Goal: Information Seeking & Learning: Learn about a topic

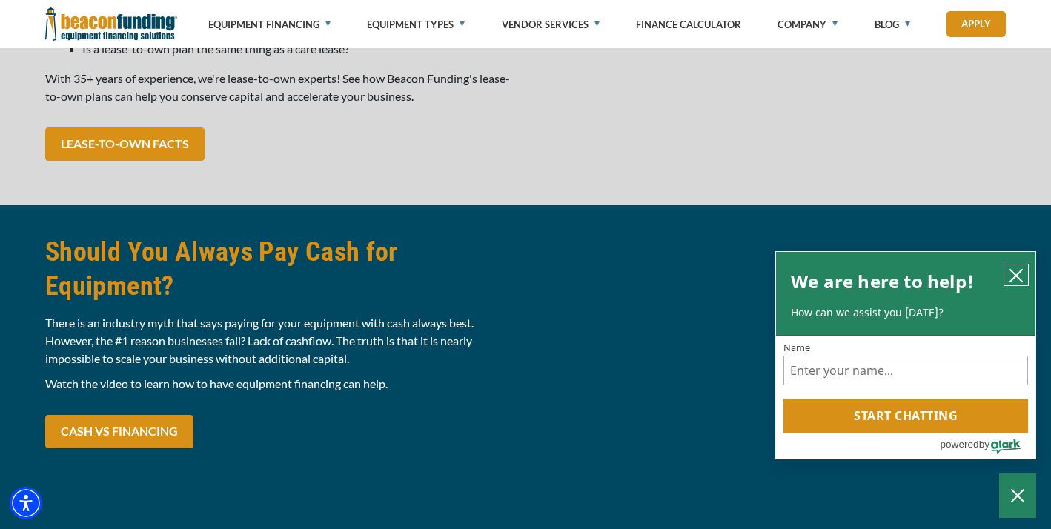
click at [1020, 280] on icon "close chatbox" at bounding box center [1017, 276] width 12 height 12
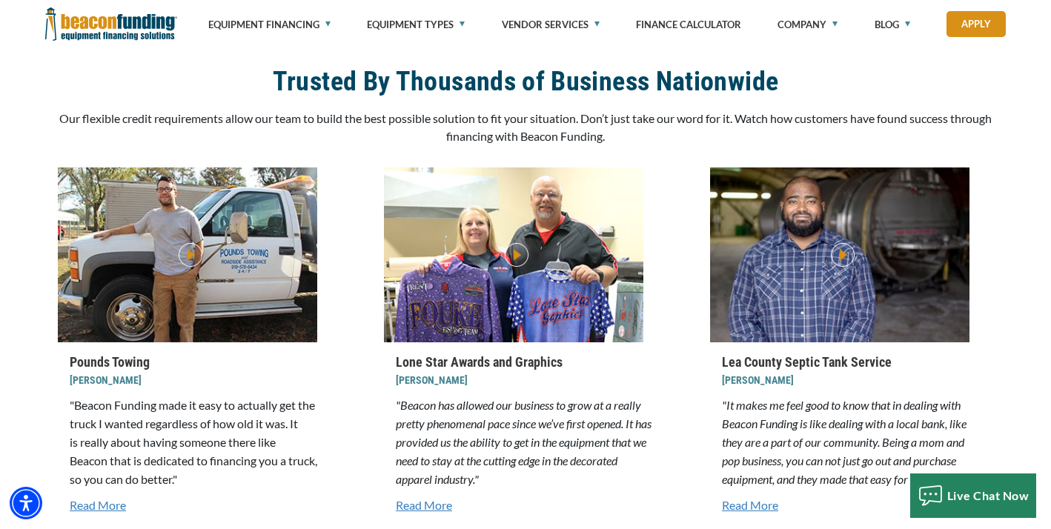
scroll to position [1781, 0]
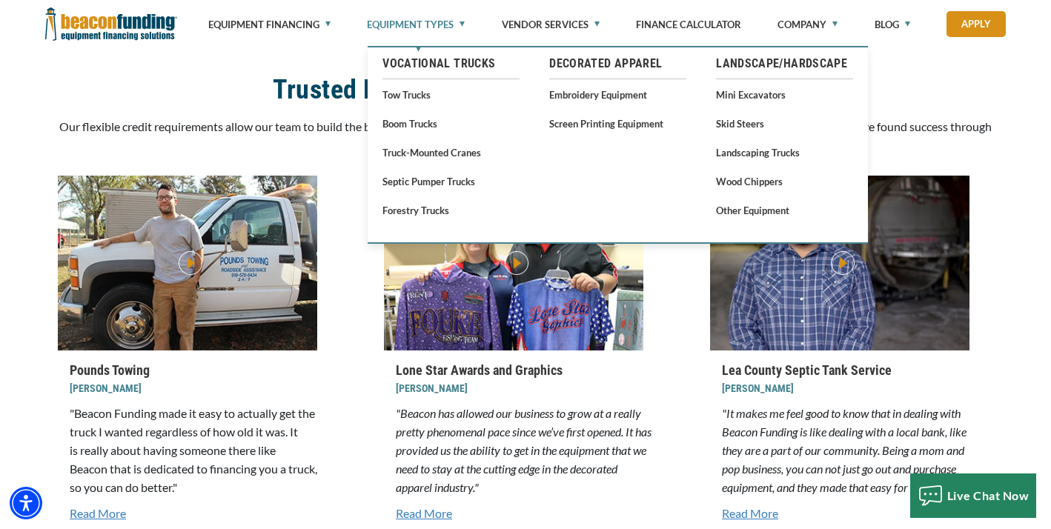
click at [445, 30] on link "Equipment Types" at bounding box center [416, 24] width 98 height 49
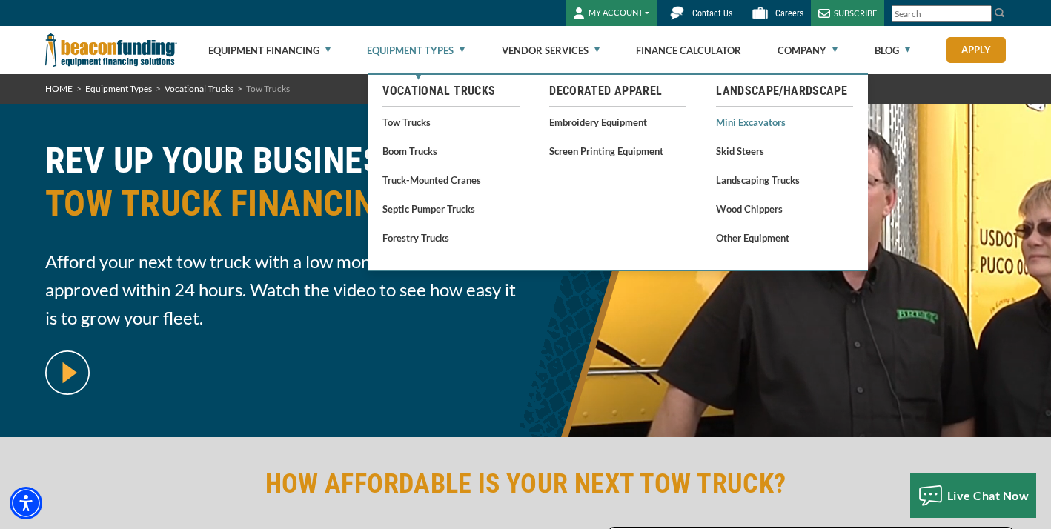
click at [757, 126] on link "Mini Excavators" at bounding box center [784, 122] width 137 height 19
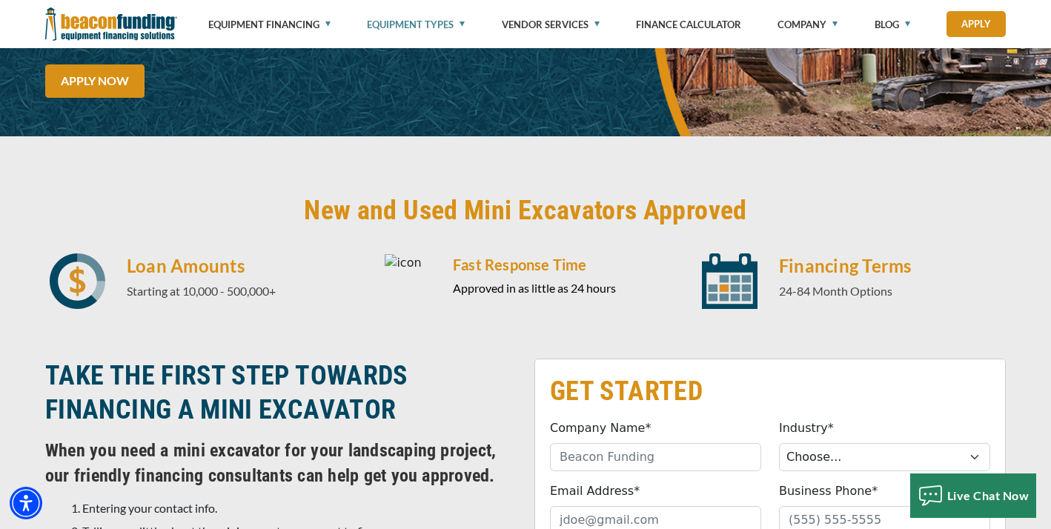
scroll to position [207, 0]
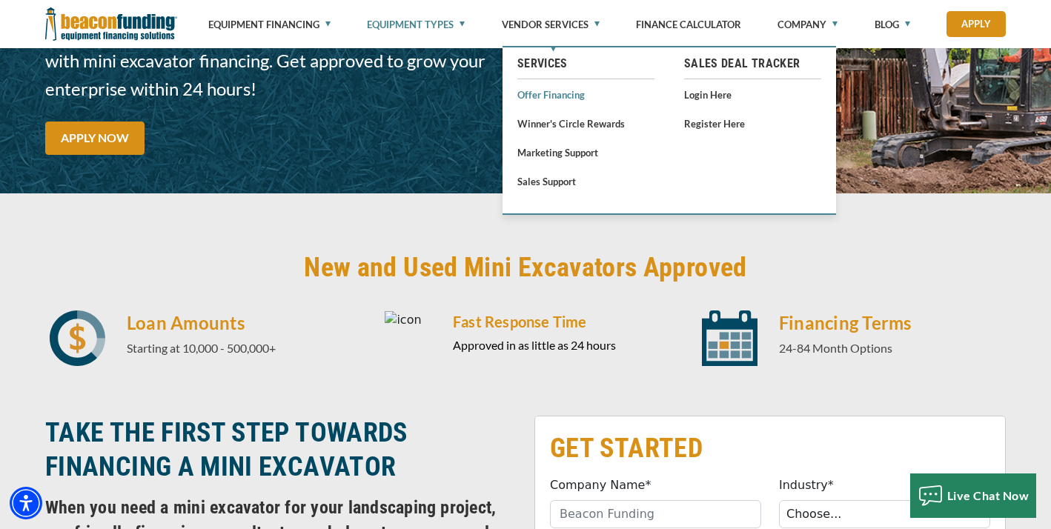
click at [548, 102] on link "Offer Financing" at bounding box center [586, 94] width 137 height 19
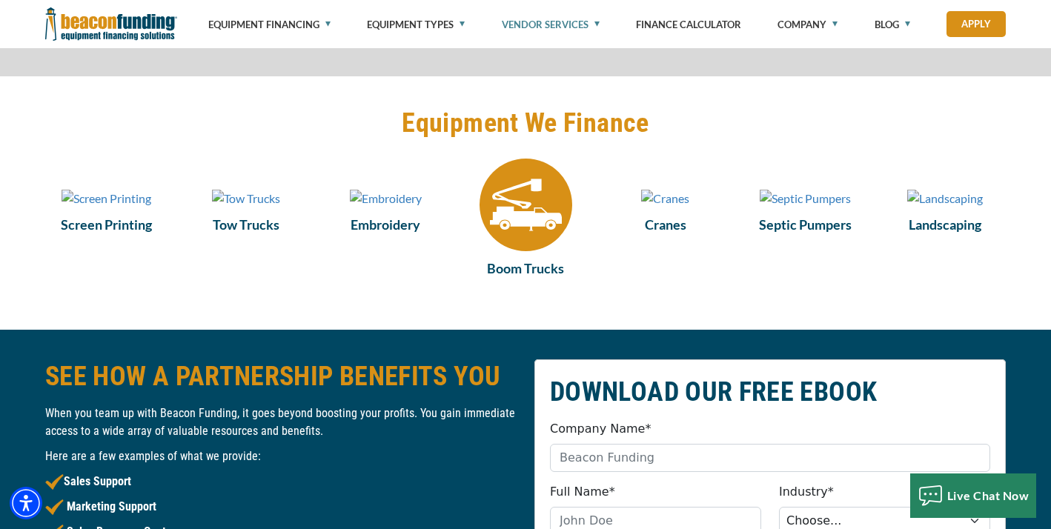
scroll to position [1090, 0]
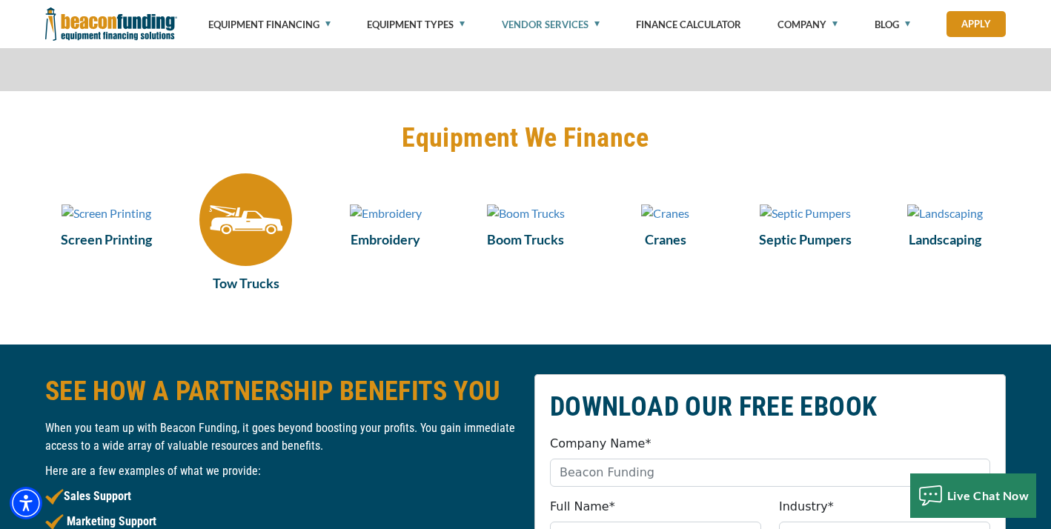
click at [258, 253] on img at bounding box center [245, 220] width 93 height 93
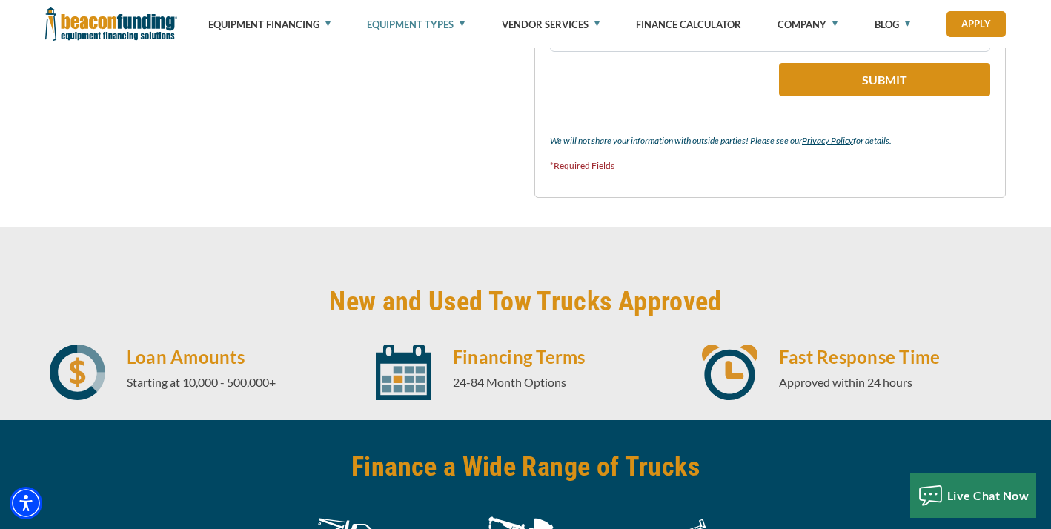
scroll to position [1749, 0]
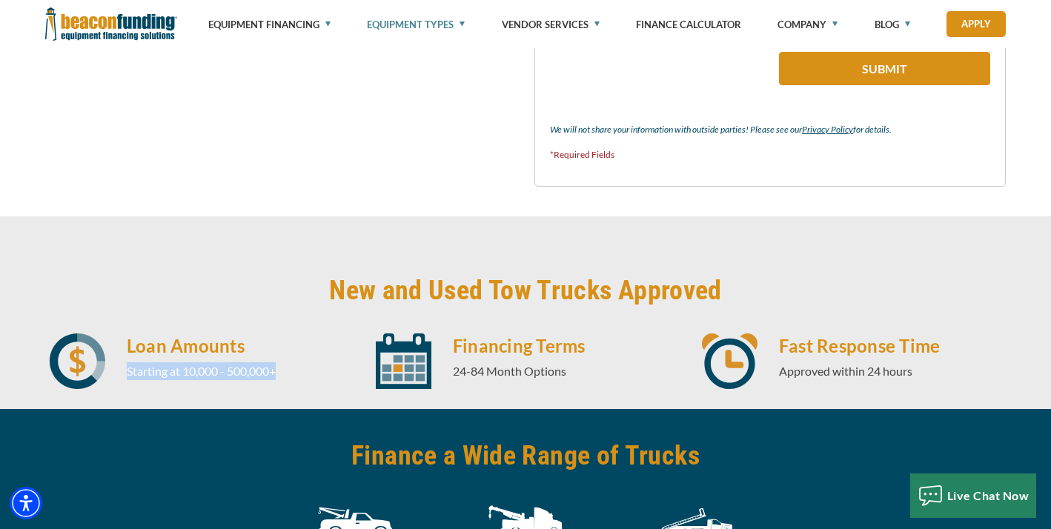
drag, startPoint x: 123, startPoint y: 369, endPoint x: 308, endPoint y: 393, distance: 186.9
click at [308, 393] on div "Loan Amounts Starting at 10,000 - 500,000+ Financing Terms 24-84 Month Options …" at bounding box center [525, 373] width 979 height 78
drag, startPoint x: 458, startPoint y: 368, endPoint x: 570, endPoint y: 386, distance: 114.1
click at [570, 386] on div "Financing Terms 24-84 Month Options" at bounding box center [566, 362] width 245 height 56
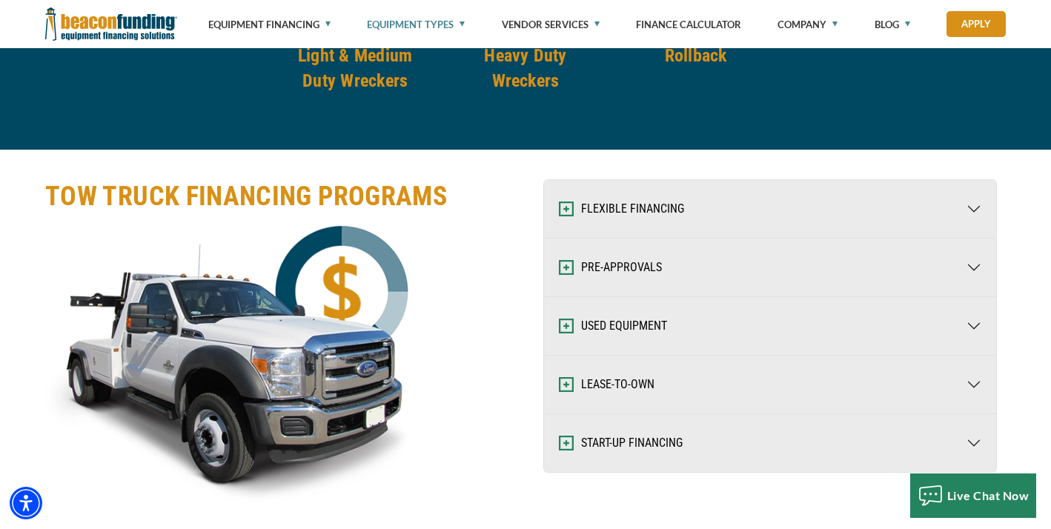
scroll to position [2267, 0]
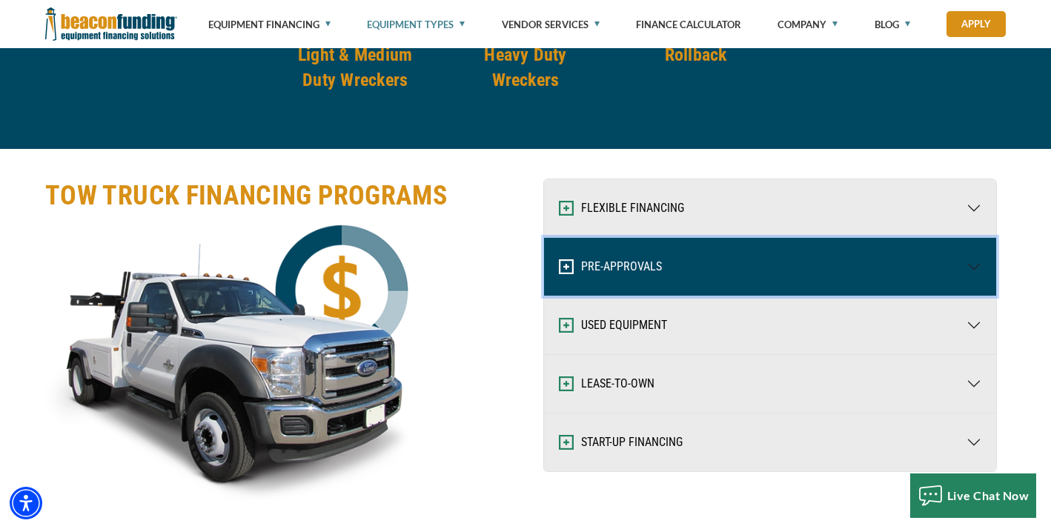
click at [977, 268] on button "PRE-APPROVALS" at bounding box center [770, 267] width 452 height 58
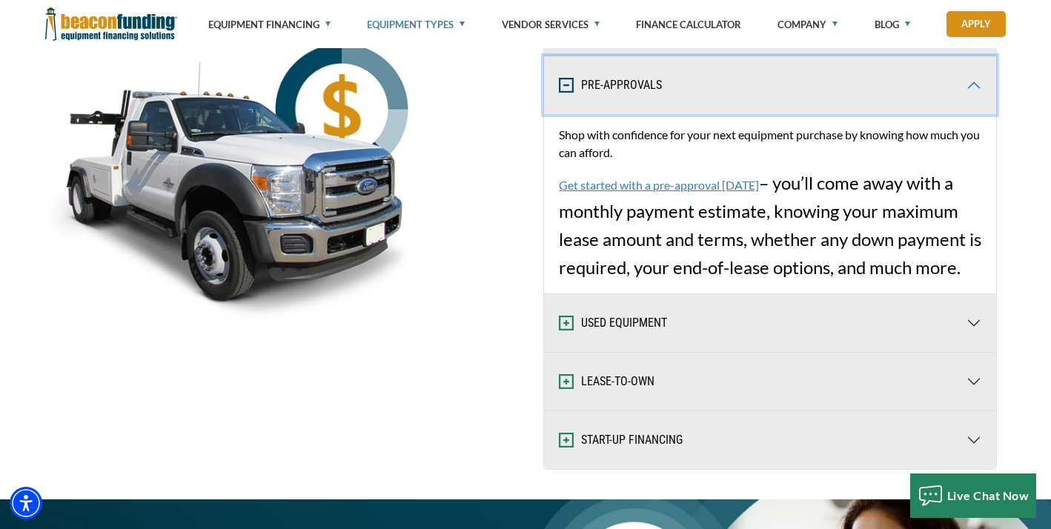
scroll to position [2488, 0]
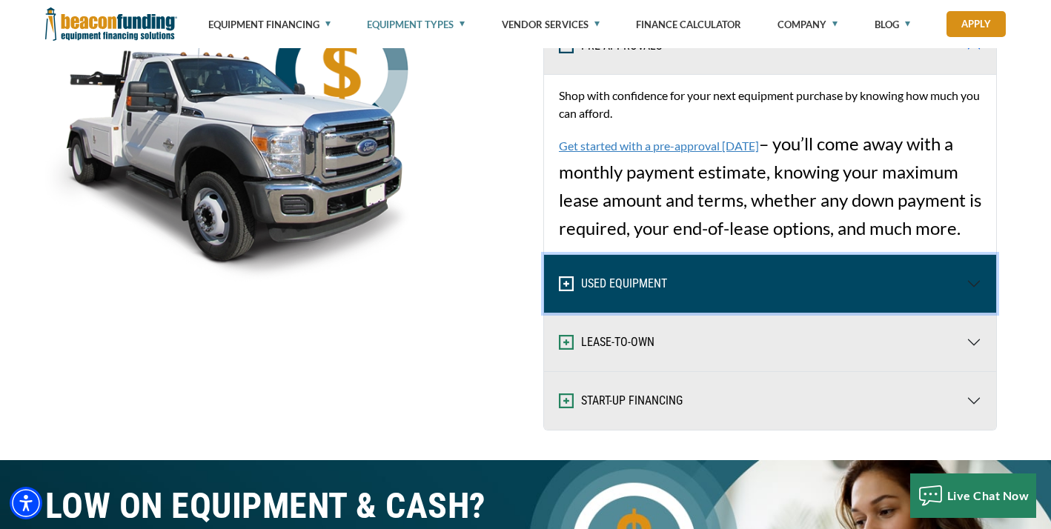
click at [981, 298] on button "USED EQUIPMENT" at bounding box center [770, 284] width 452 height 58
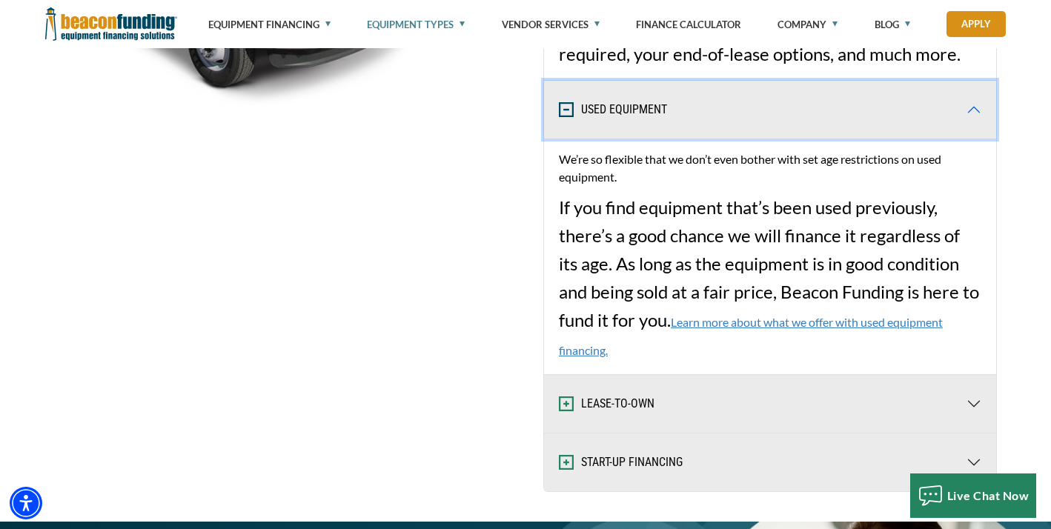
scroll to position [2687, 0]
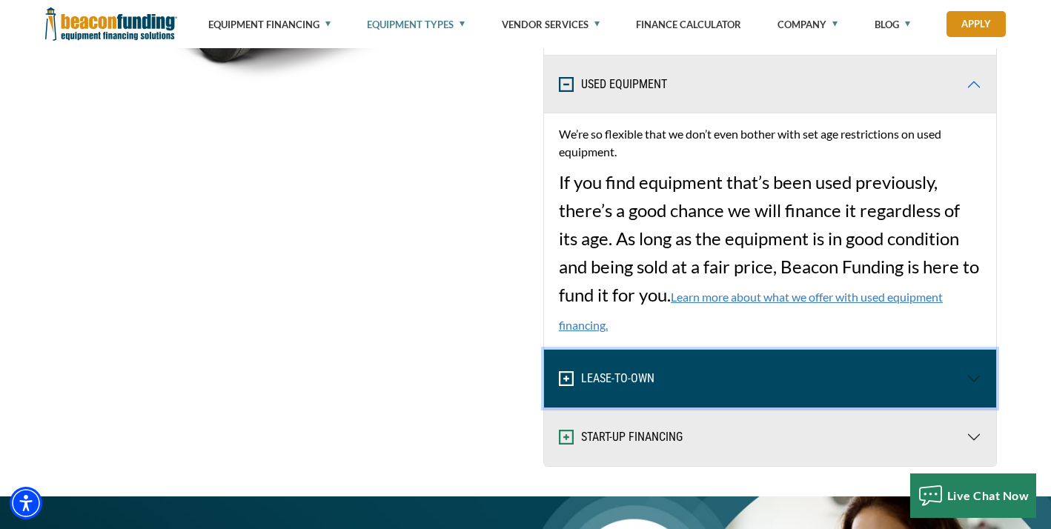
click at [979, 369] on button "LEASE-TO-OWN" at bounding box center [770, 379] width 452 height 58
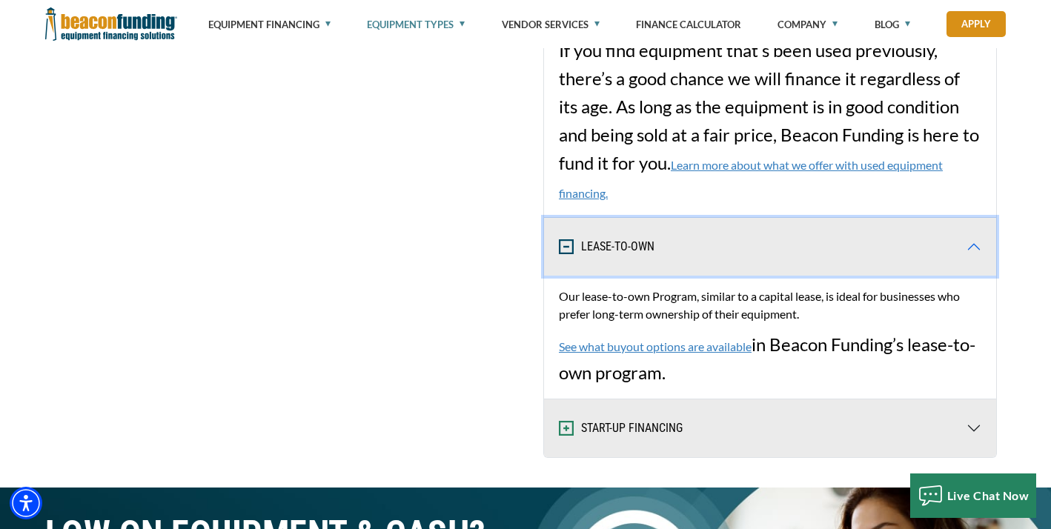
scroll to position [2822, 0]
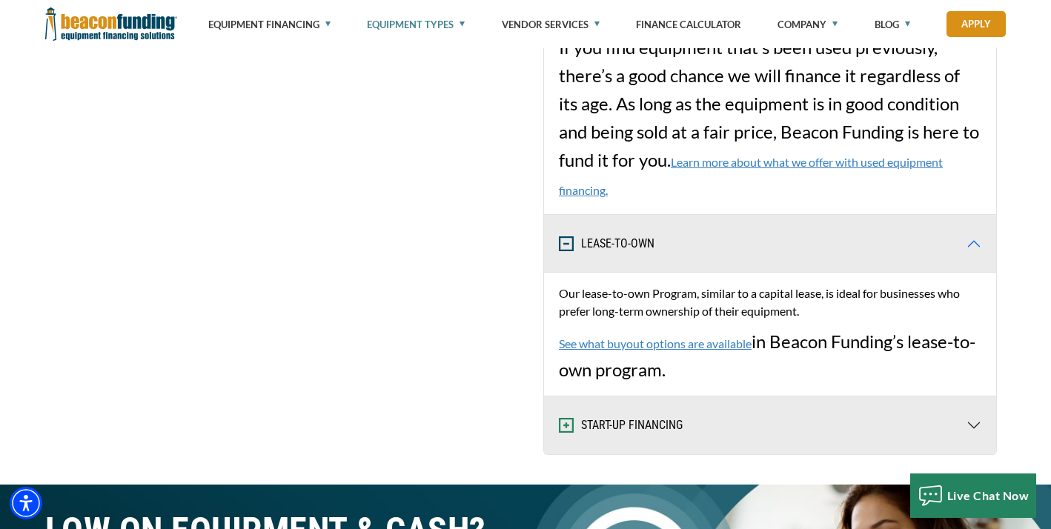
click at [695, 343] on link "See what buyout options are available" at bounding box center [655, 344] width 193 height 14
